Goal: Task Accomplishment & Management: Complete application form

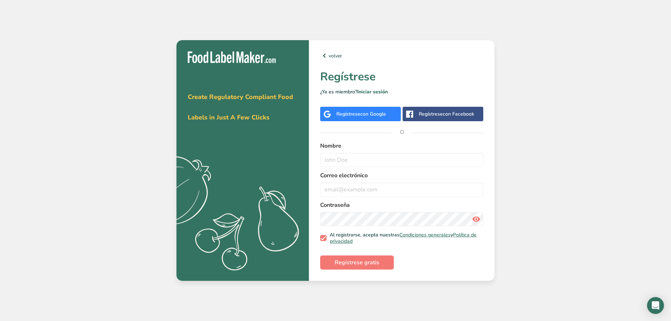
click at [357, 115] on div "Regístrese con Google" at bounding box center [362, 113] width 50 height 7
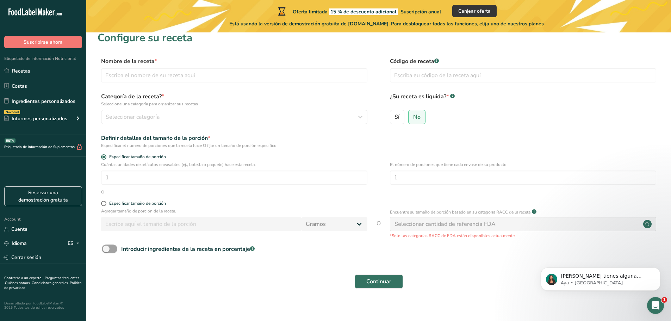
scroll to position [14, 0]
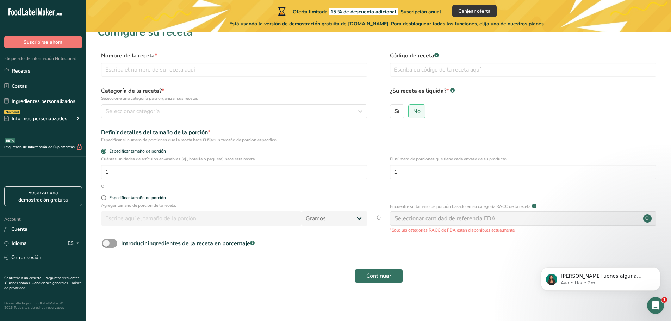
click at [545, 140] on div "Definir detalles del tamaño de la porción * Especificar el número de porciones …" at bounding box center [379, 135] width 562 height 15
click at [46, 84] on link "Costas" at bounding box center [43, 85] width 86 height 13
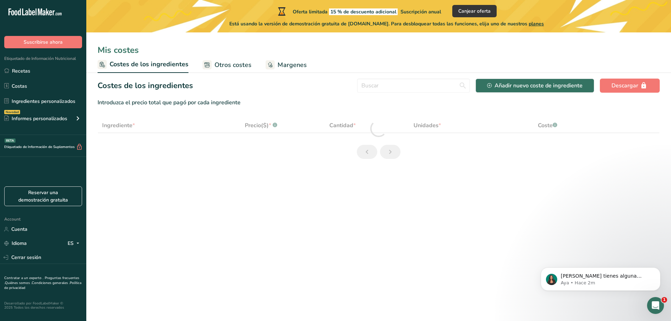
select select "1"
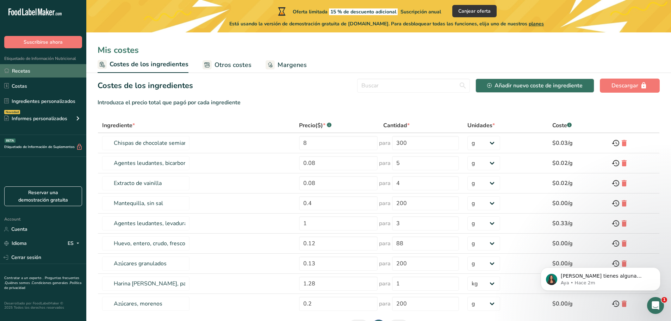
click at [36, 71] on link "Recetas" at bounding box center [43, 70] width 86 height 13
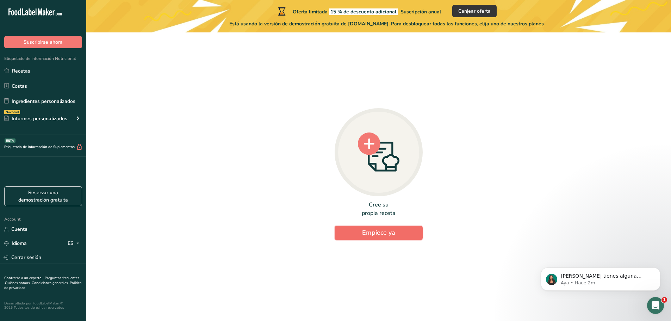
click at [393, 234] on span "Empiece ya" at bounding box center [378, 232] width 33 height 8
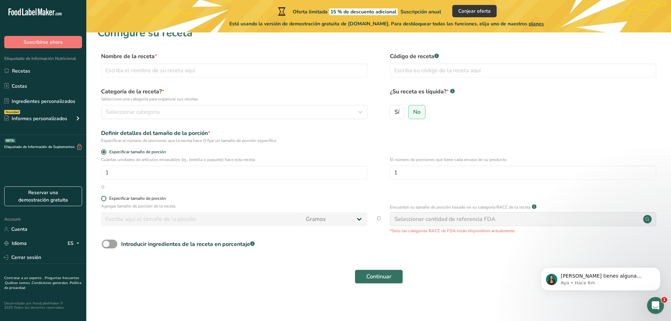
scroll to position [14, 0]
click at [420, 220] on div "Seleccionar cantidad de referencia FDA" at bounding box center [445, 218] width 101 height 8
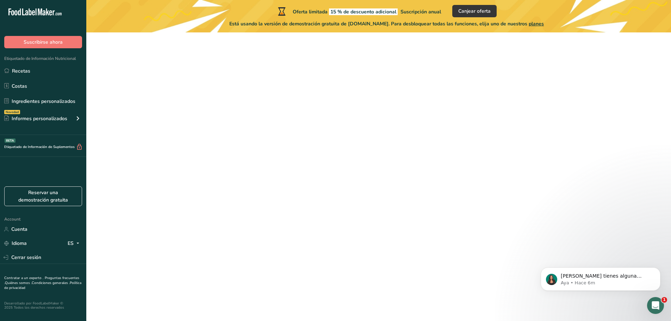
scroll to position [14, 0]
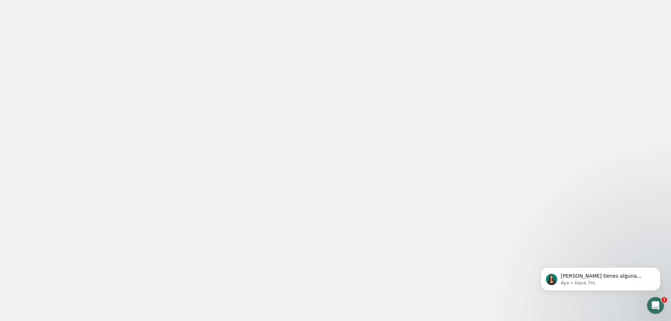
click at [578, 179] on div at bounding box center [335, 160] width 671 height 321
click at [424, 191] on div at bounding box center [335, 160] width 671 height 321
